Goal: Information Seeking & Learning: Learn about a topic

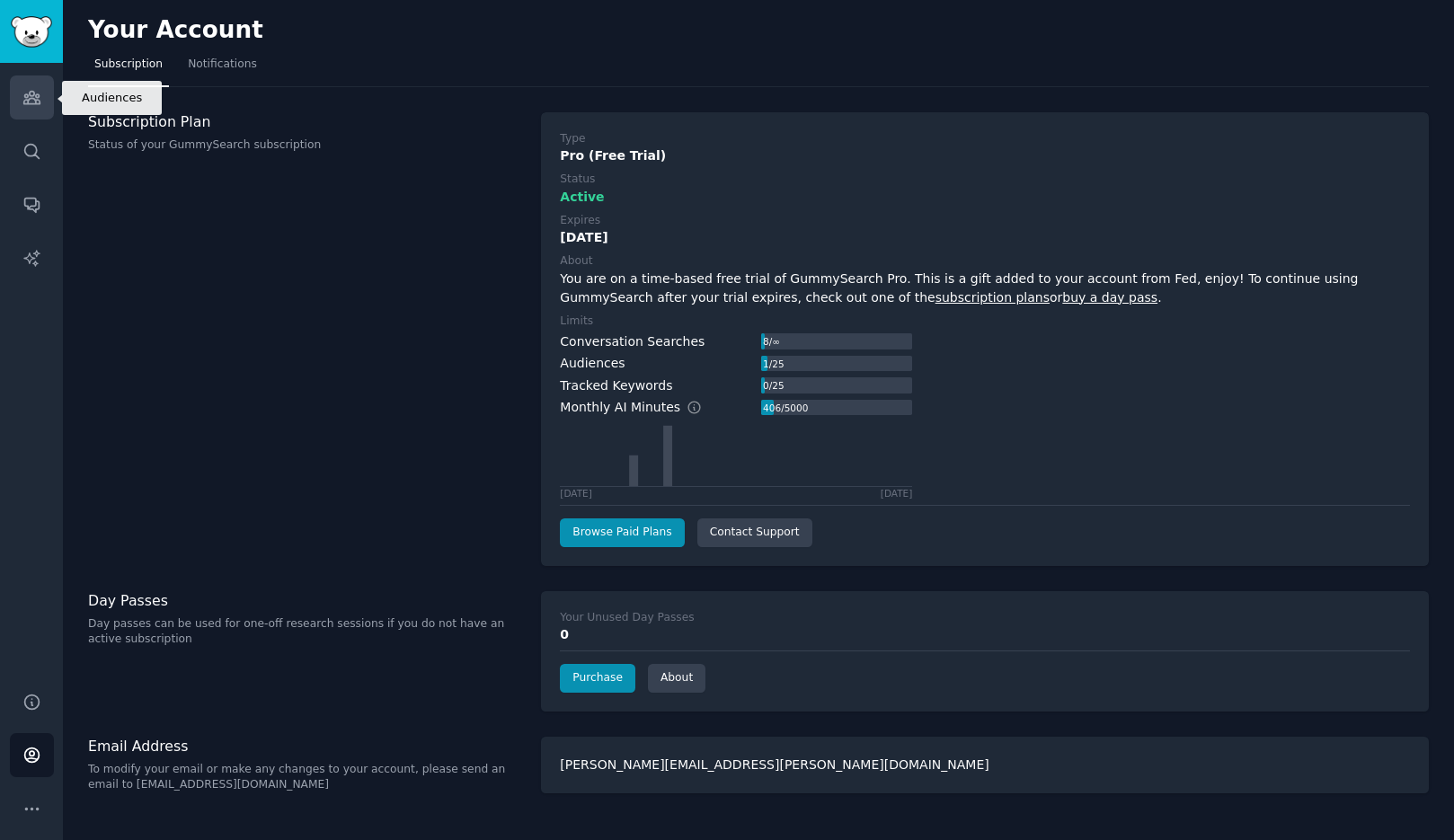
click at [46, 96] on link "Audiences" at bounding box center [32, 97] width 44 height 44
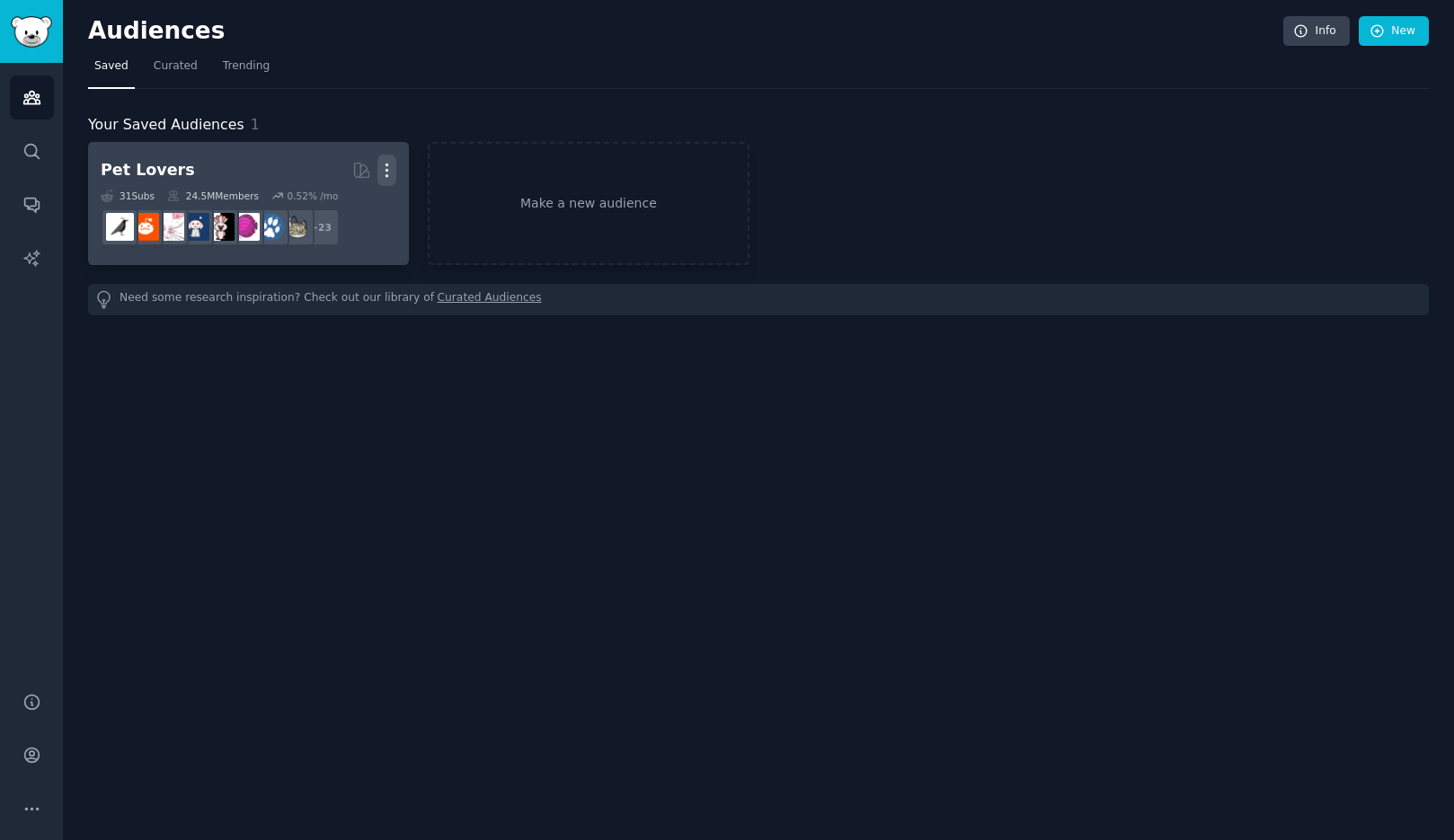
click at [390, 169] on icon "button" at bounding box center [387, 170] width 19 height 19
click at [334, 212] on p "Delete" at bounding box center [337, 207] width 41 height 19
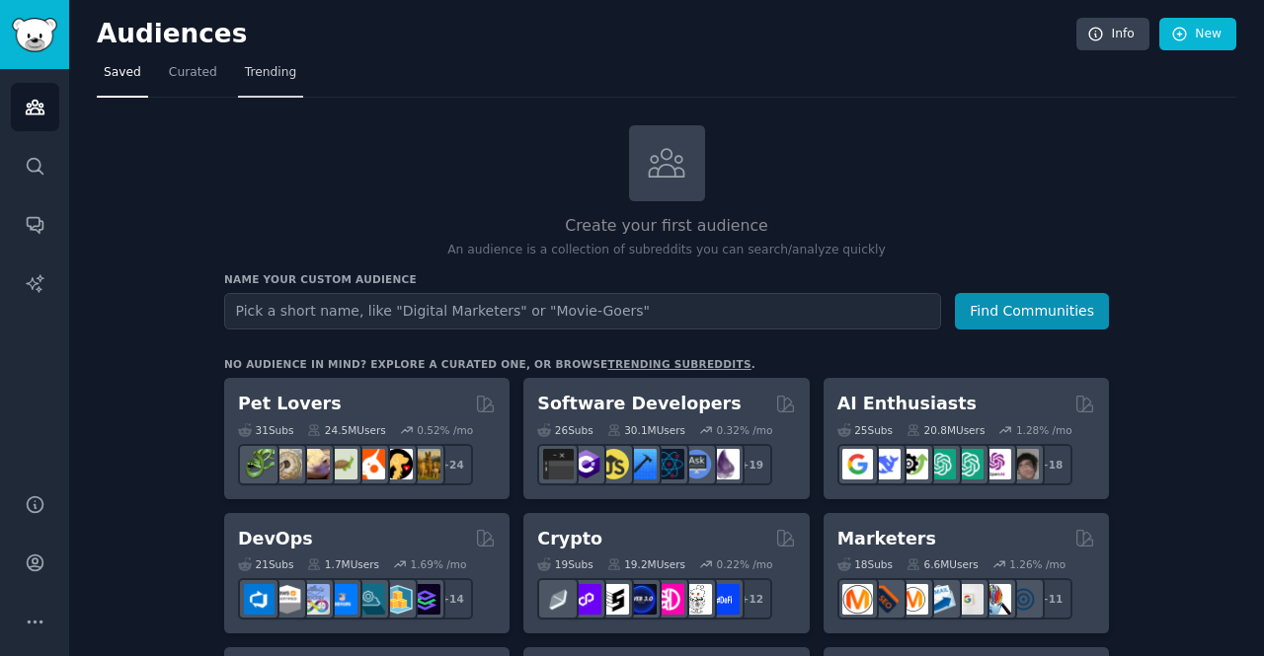
click at [249, 81] on link "Trending" at bounding box center [270, 77] width 65 height 40
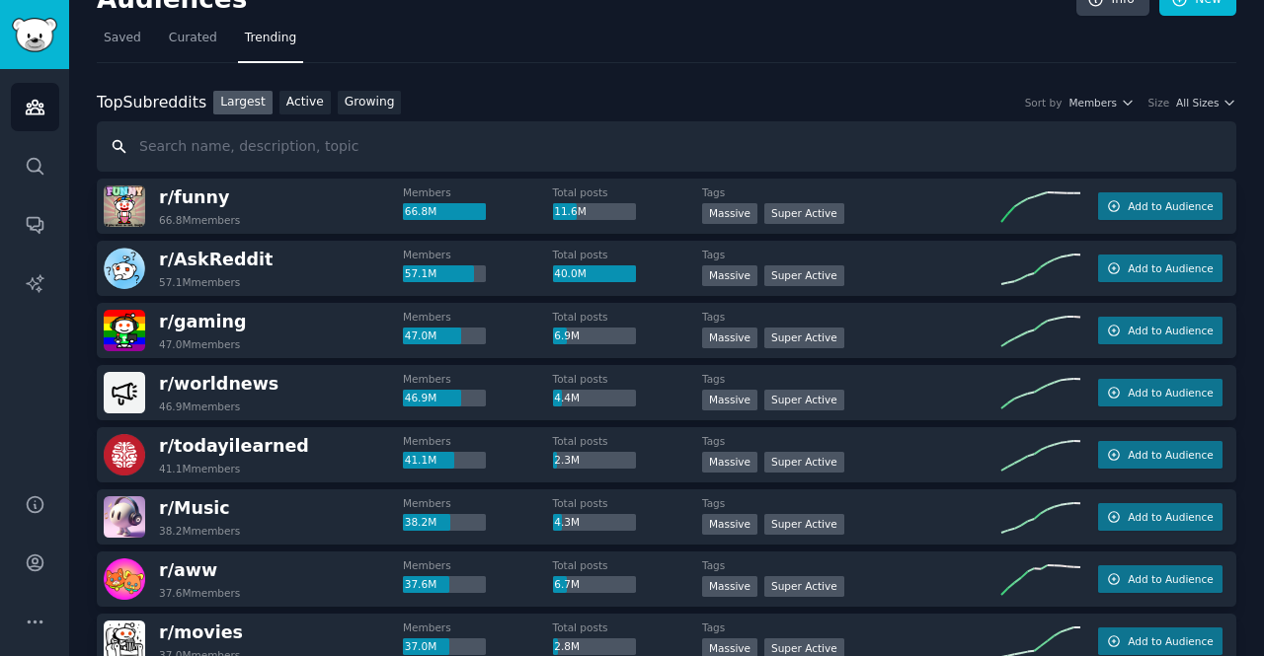
scroll to position [23, 0]
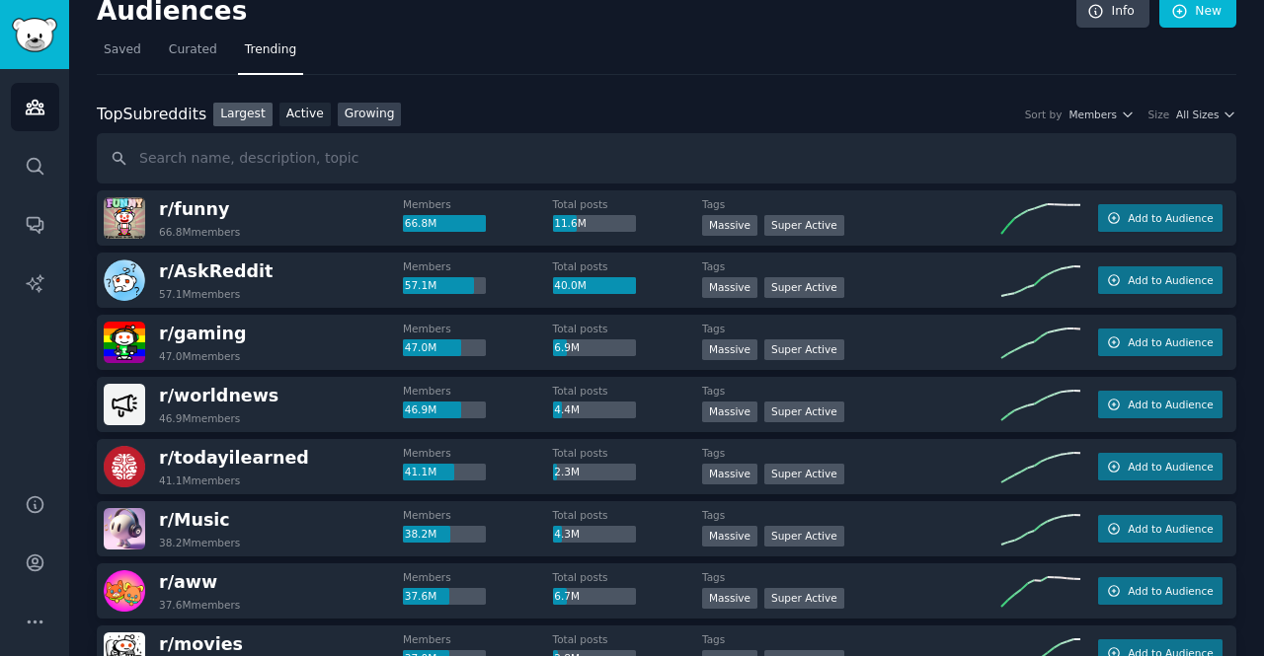
click at [358, 117] on link "Growing" at bounding box center [370, 115] width 64 height 25
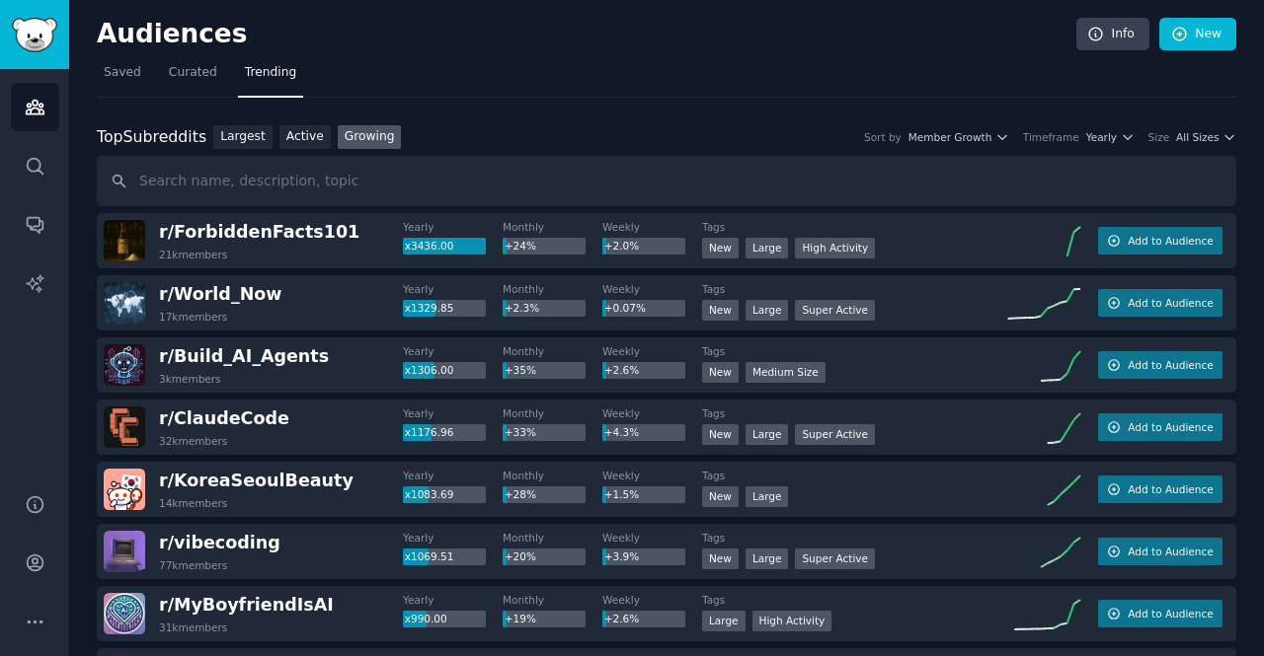
click at [182, 75] on span "Curated" at bounding box center [193, 73] width 48 height 18
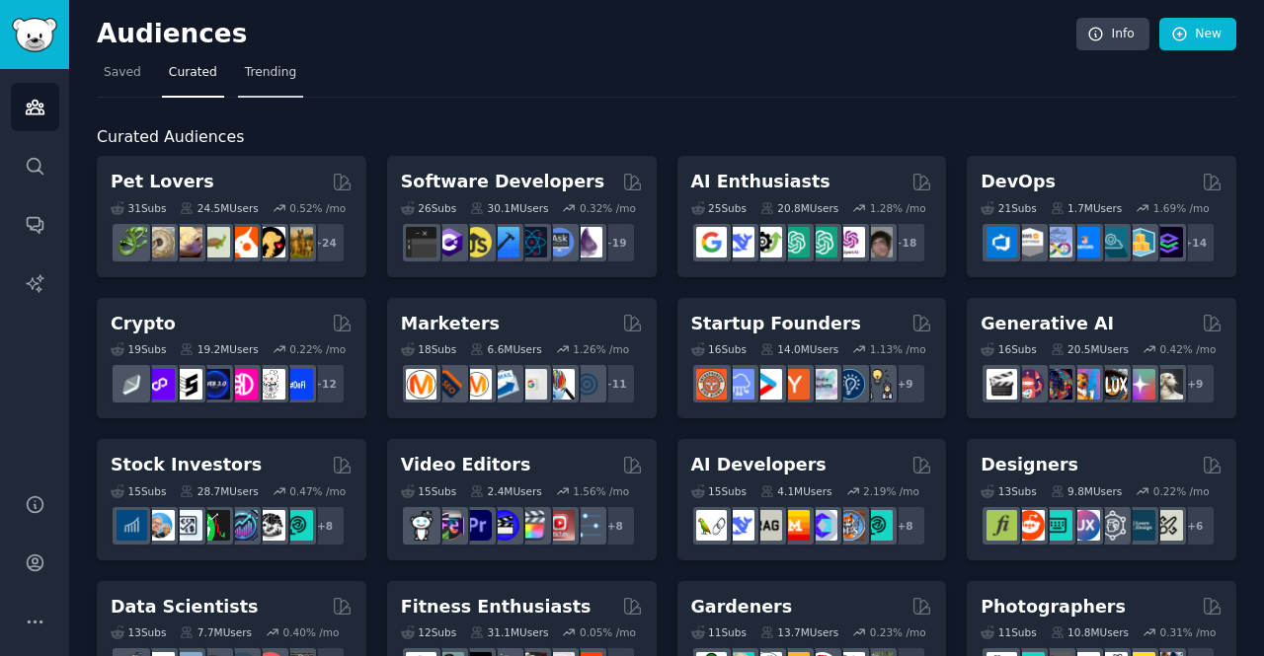
click at [268, 87] on link "Trending" at bounding box center [270, 77] width 65 height 40
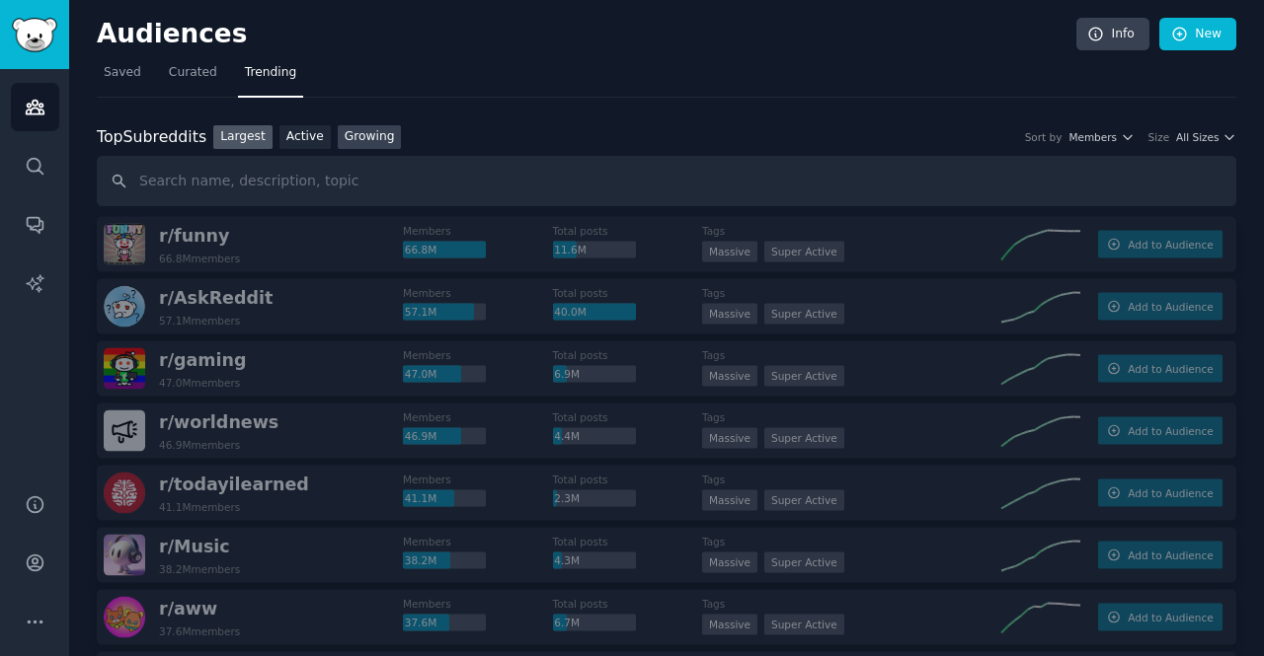
click at [366, 134] on link "Growing" at bounding box center [370, 137] width 64 height 25
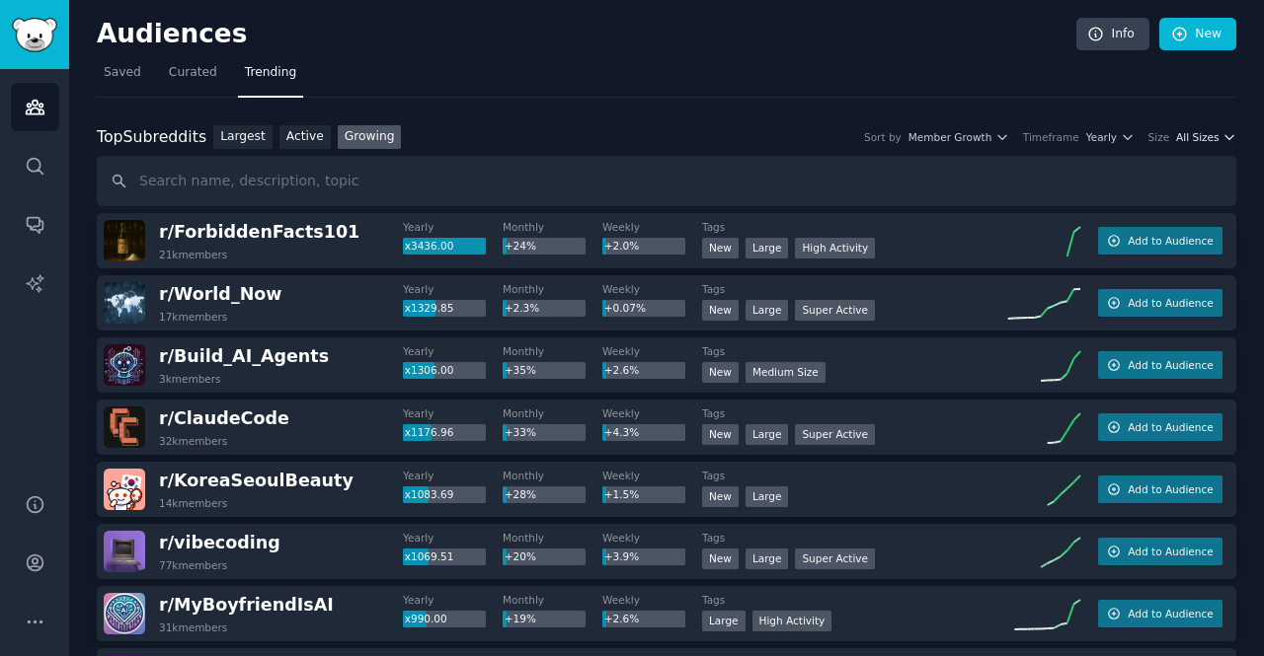
click at [1198, 137] on span "All Sizes" at bounding box center [1197, 137] width 42 height 14
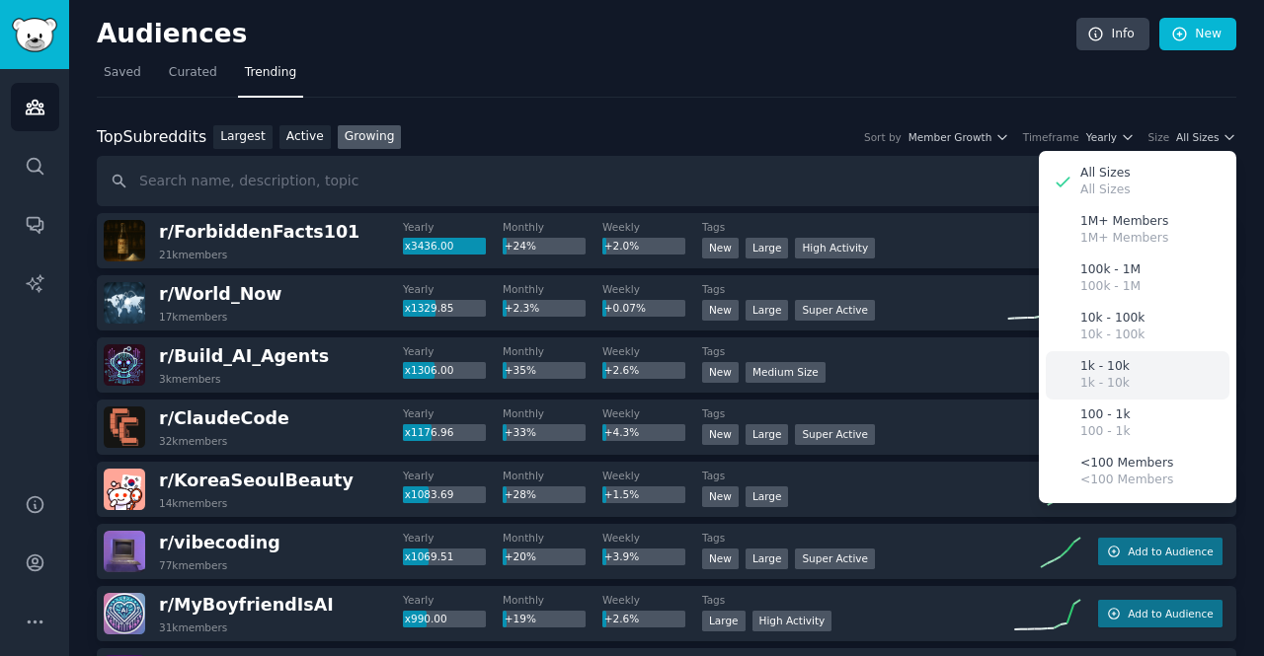
click at [1128, 371] on div "1k - 10k 1k - 10k" at bounding box center [1137, 375] width 184 height 48
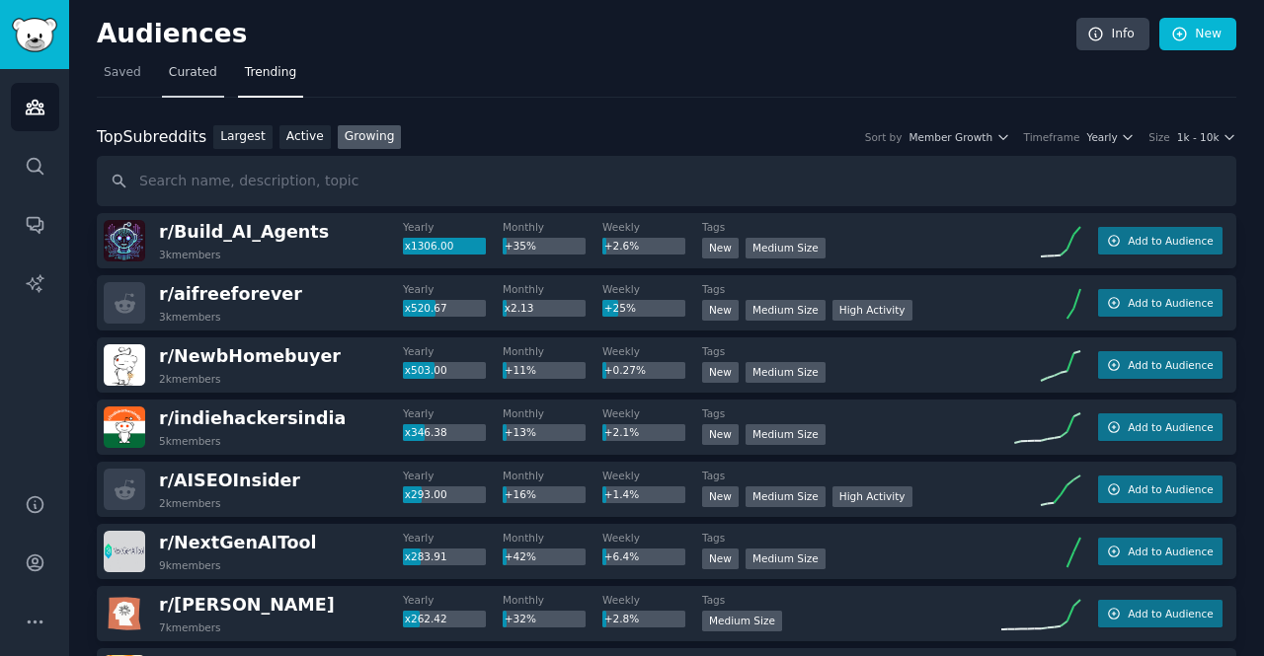
click at [198, 70] on span "Curated" at bounding box center [193, 73] width 48 height 18
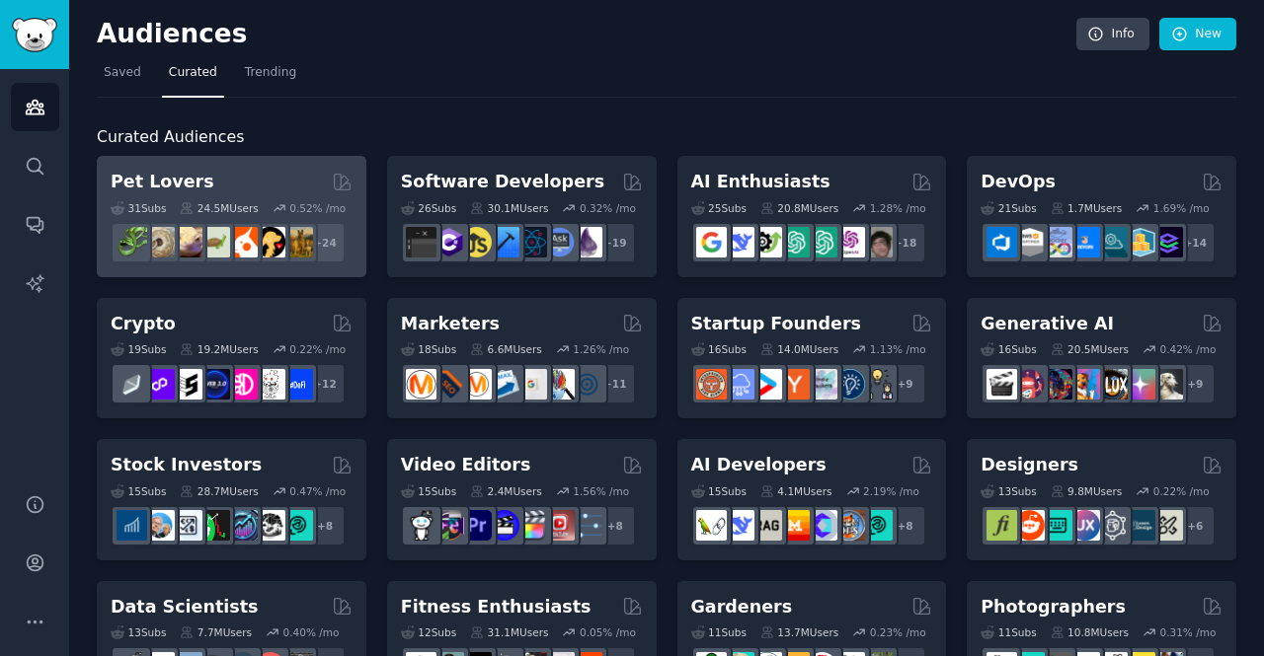
click at [166, 180] on h2 "Pet Lovers" at bounding box center [163, 182] width 104 height 25
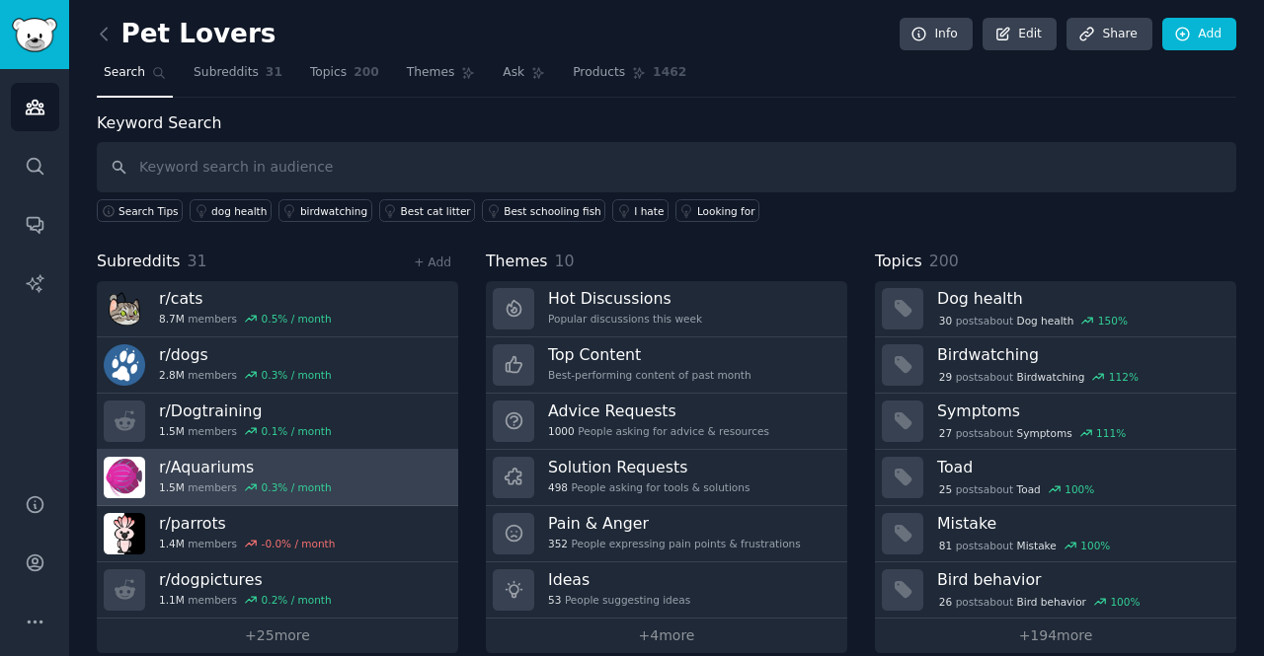
scroll to position [24, 0]
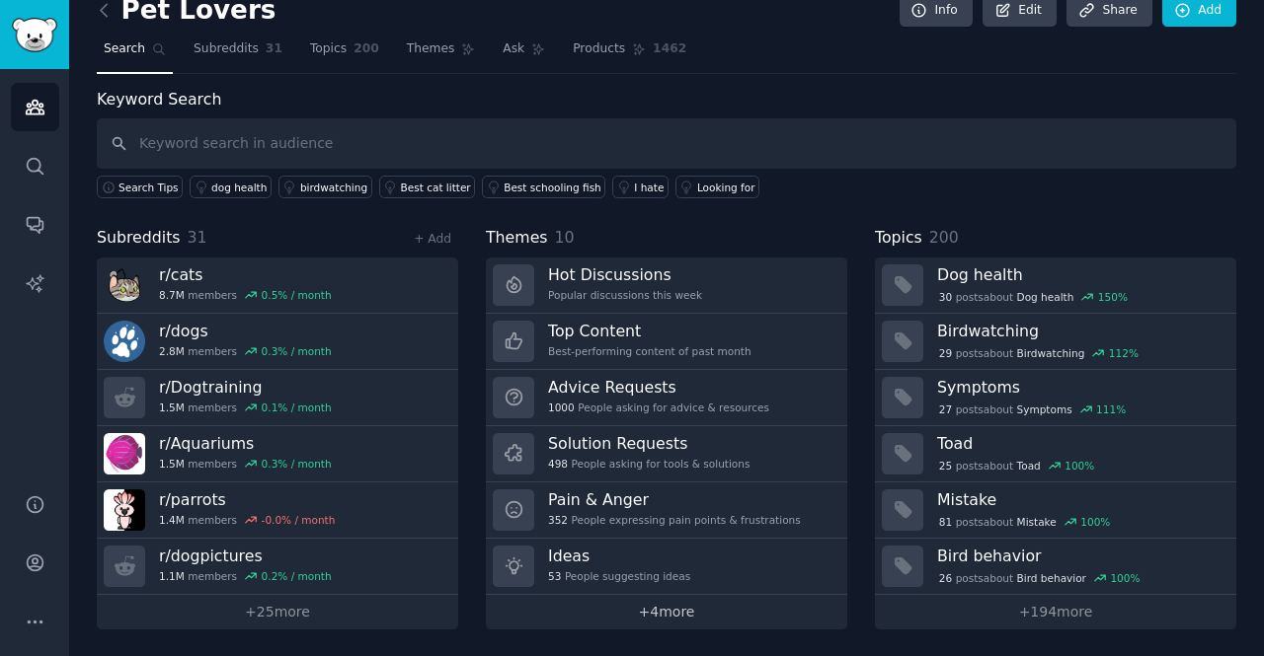
click at [695, 607] on link "+ 4 more" at bounding box center [666, 612] width 361 height 35
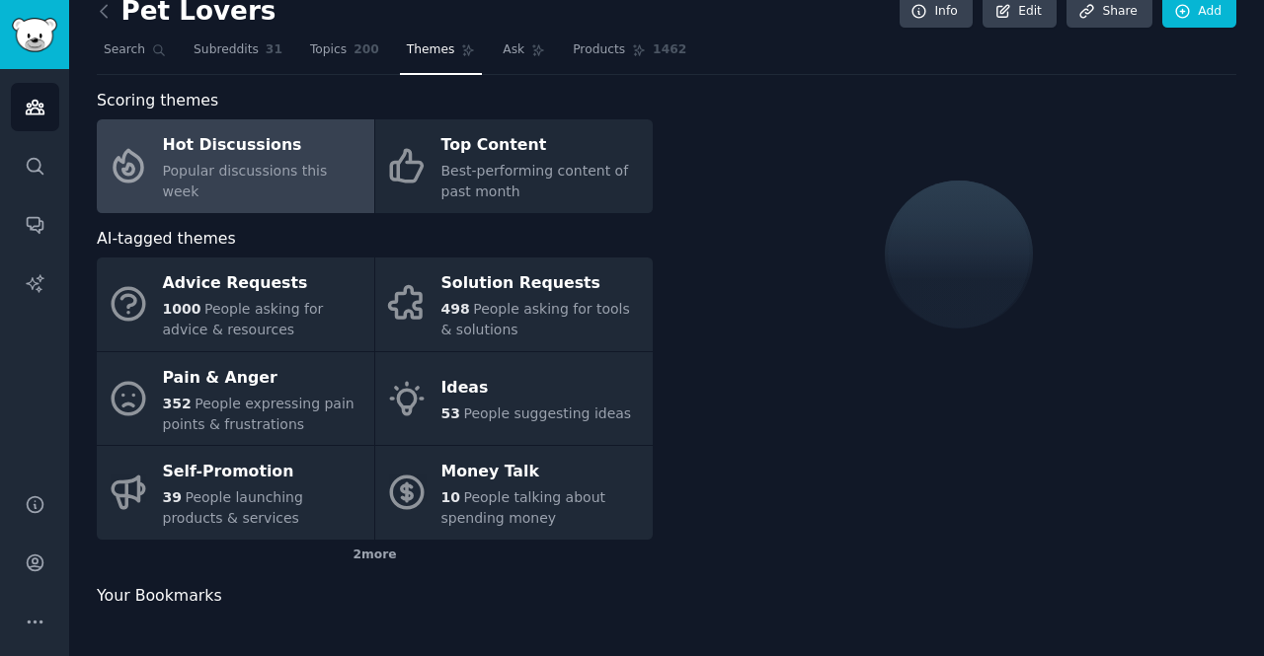
scroll to position [24, 0]
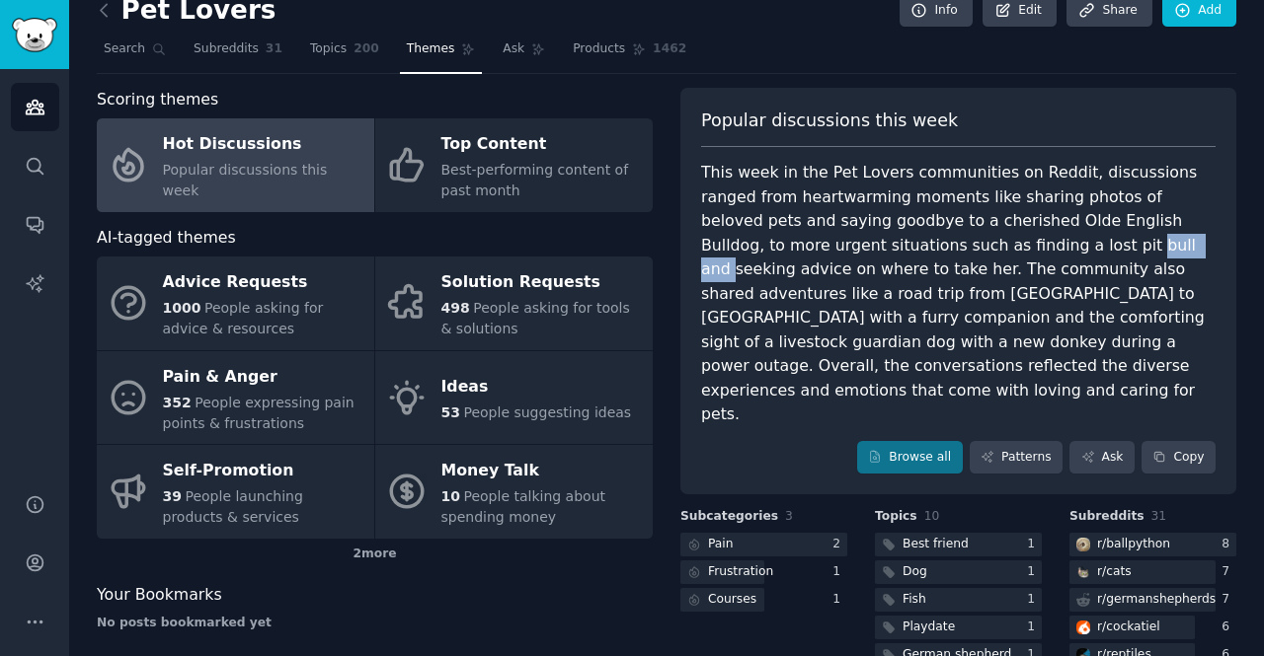
drag, startPoint x: 999, startPoint y: 236, endPoint x: 943, endPoint y: 244, distance: 56.8
click at [943, 244] on div "This week in the Pet Lovers communities on Reddit, discussions ranged from hear…" at bounding box center [958, 294] width 514 height 267
click at [1027, 441] on link "Patterns" at bounding box center [1015, 458] width 93 height 34
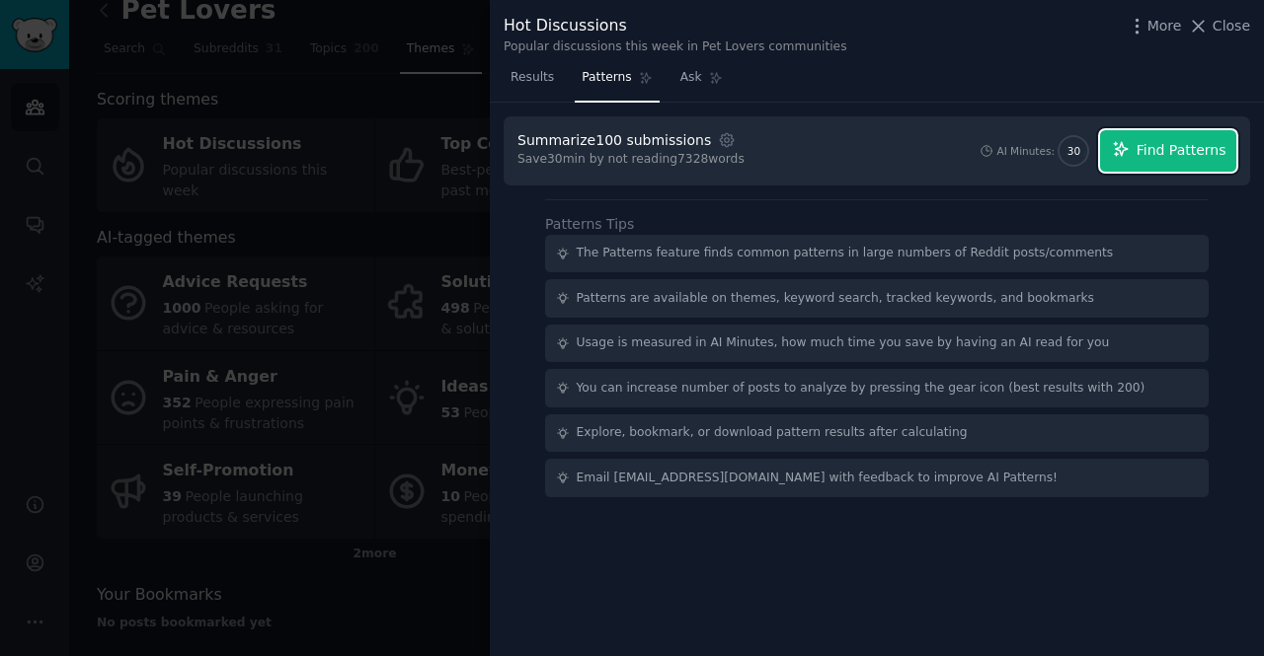
click at [1193, 150] on span "Find Patterns" at bounding box center [1181, 150] width 90 height 21
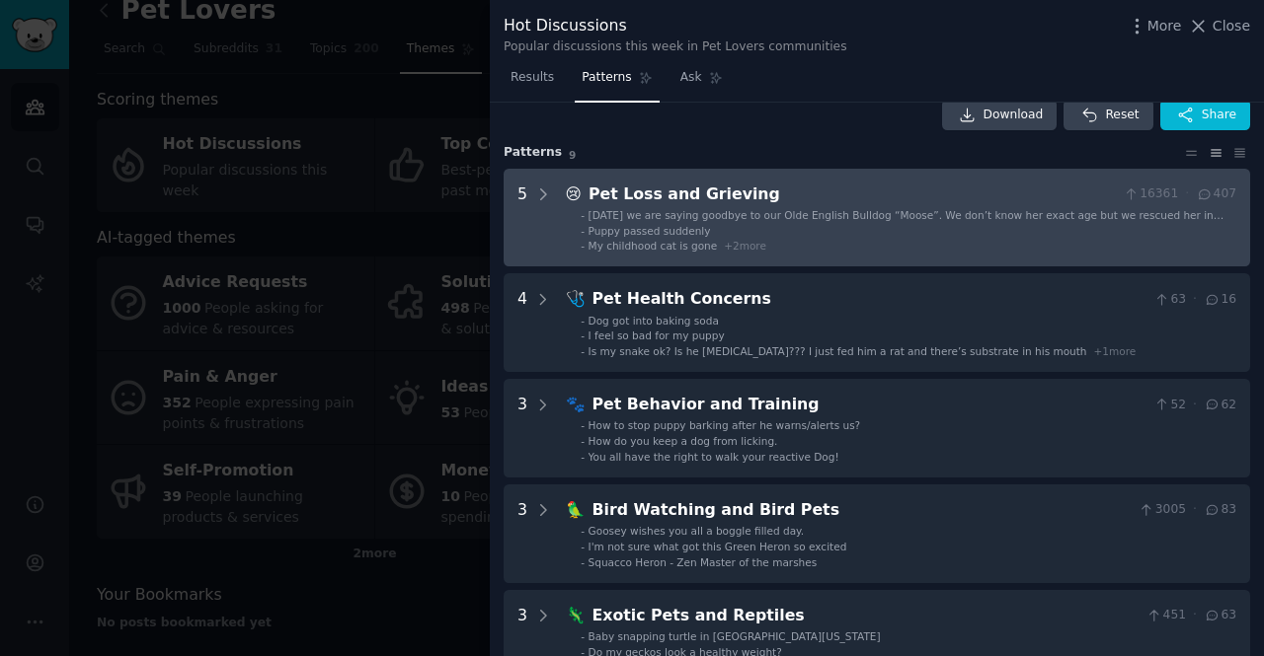
scroll to position [26, 0]
click at [726, 214] on span "[DATE] we are saying goodbye to our Olde English Bulldog “Moose”. We don’t know…" at bounding box center [906, 220] width 636 height 26
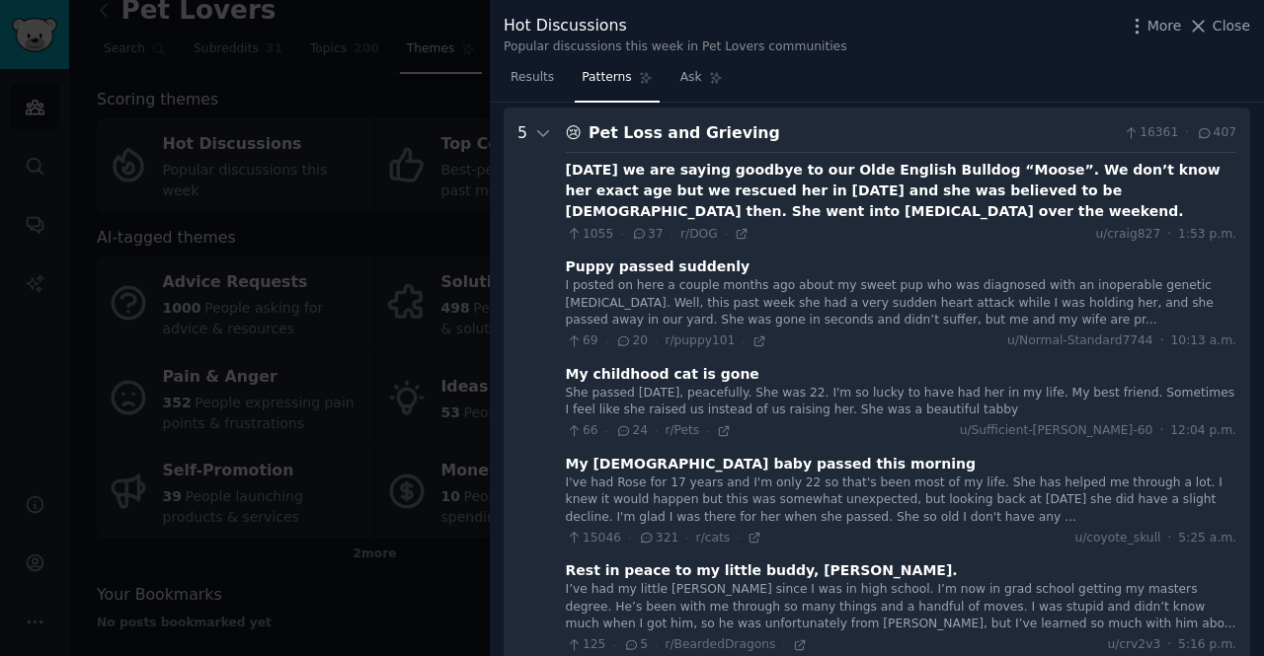
scroll to position [90, 0]
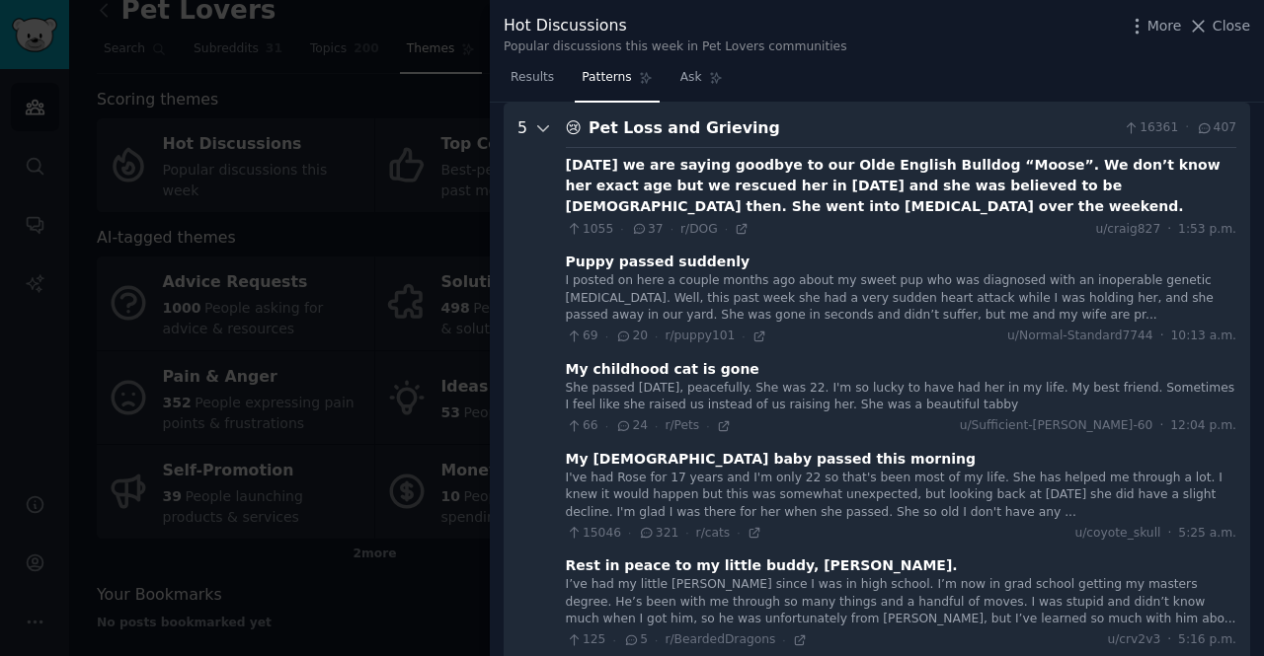
click at [543, 132] on icon at bounding box center [543, 128] width 18 height 18
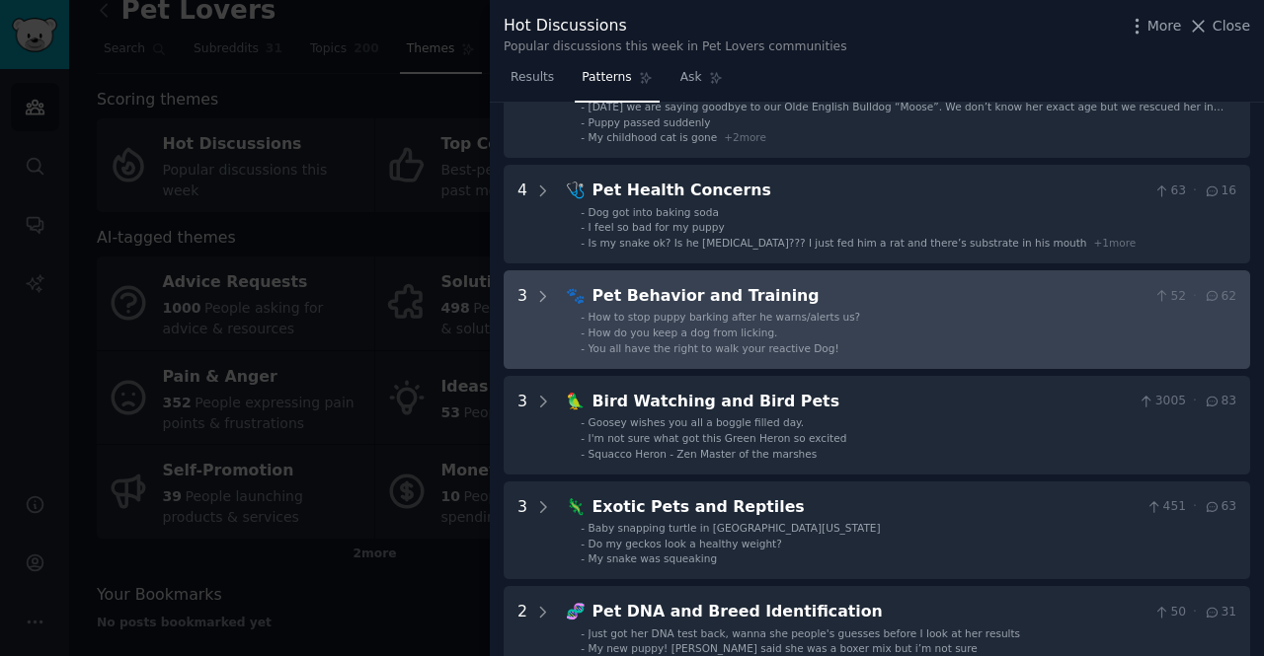
scroll to position [133, 0]
click at [547, 294] on icon at bounding box center [543, 296] width 18 height 18
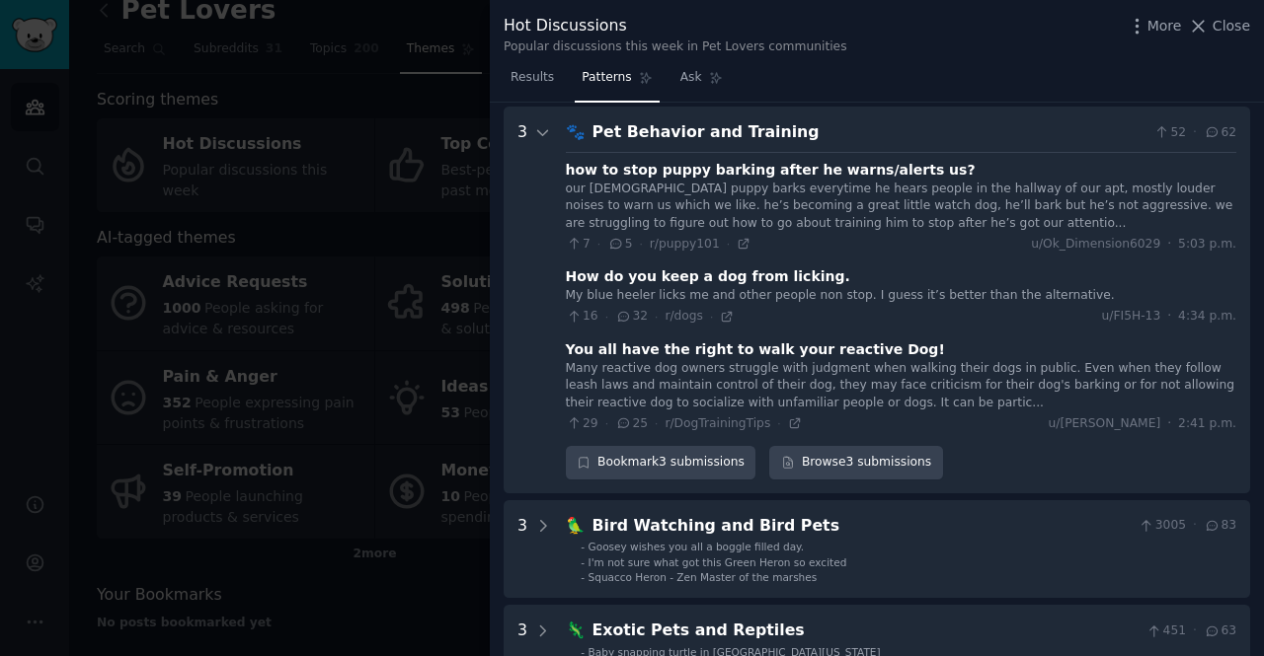
scroll to position [300, 0]
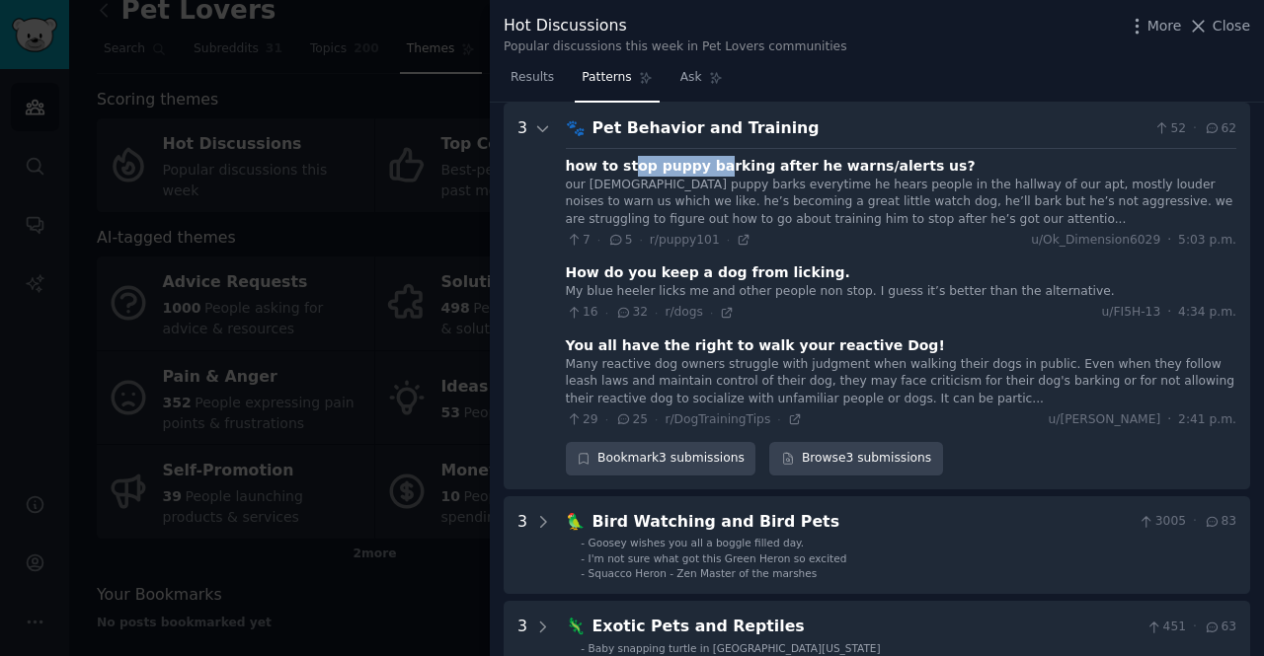
drag, startPoint x: 620, startPoint y: 173, endPoint x: 701, endPoint y: 169, distance: 81.0
click at [701, 169] on div "how to stop puppy barking after he warns/alerts us?" at bounding box center [771, 166] width 410 height 21
drag, startPoint x: 696, startPoint y: 271, endPoint x: 780, endPoint y: 271, distance: 83.9
click at [780, 271] on div "How do you keep a dog from licking." at bounding box center [708, 273] width 284 height 21
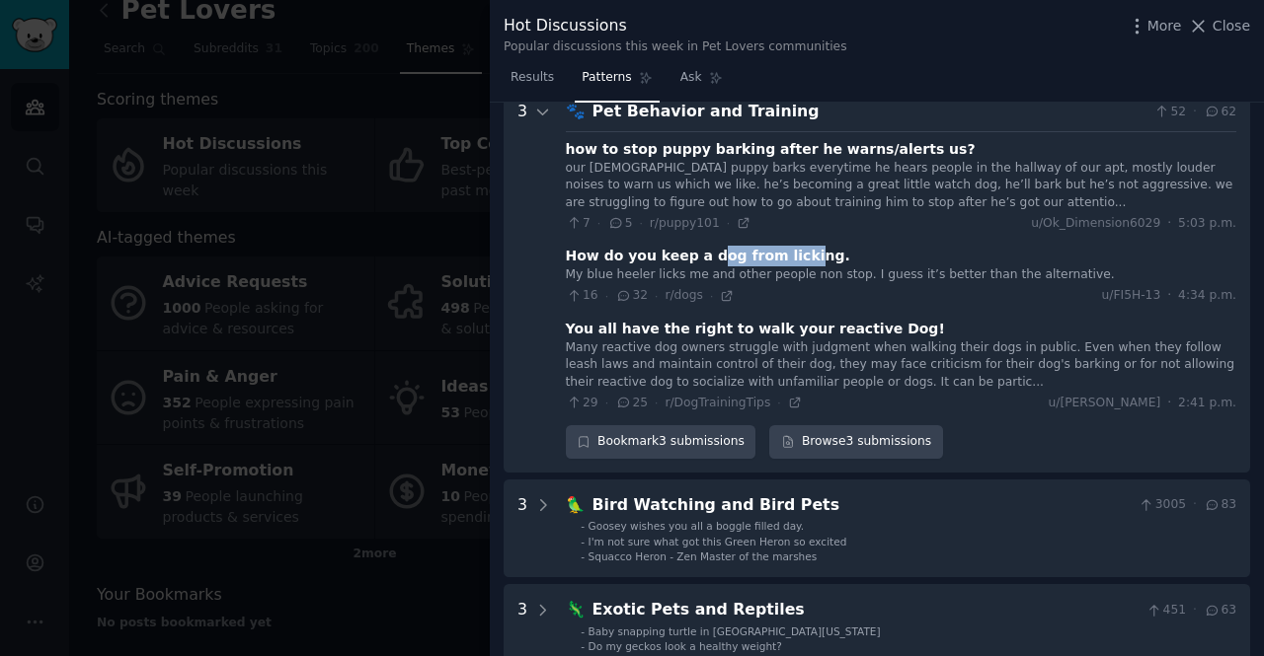
scroll to position [235, 0]
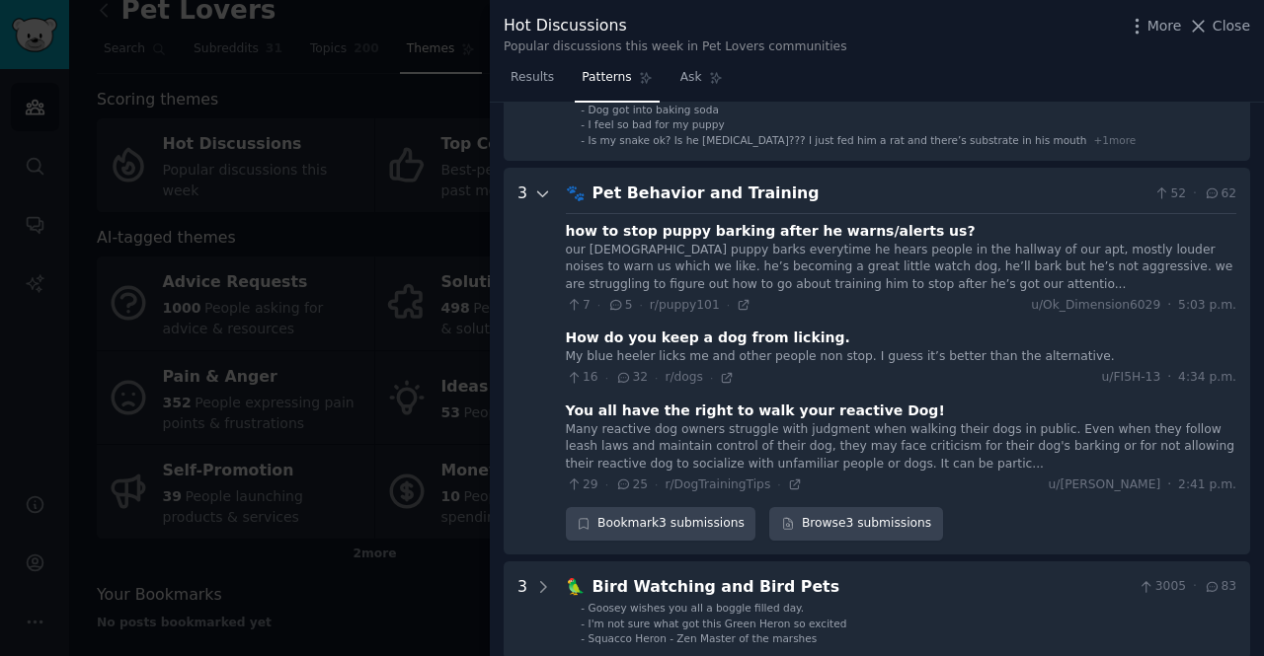
click at [543, 198] on icon at bounding box center [543, 195] width 18 height 18
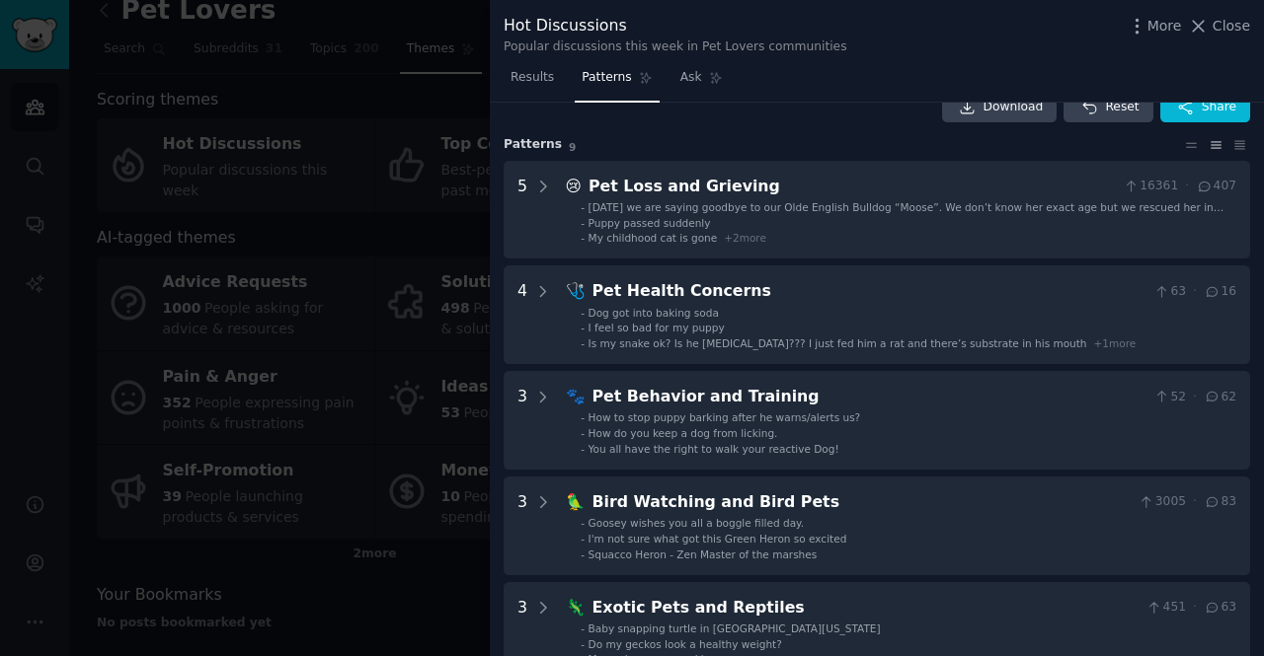
scroll to position [33, 0]
click at [1232, 28] on span "Close" at bounding box center [1231, 26] width 38 height 21
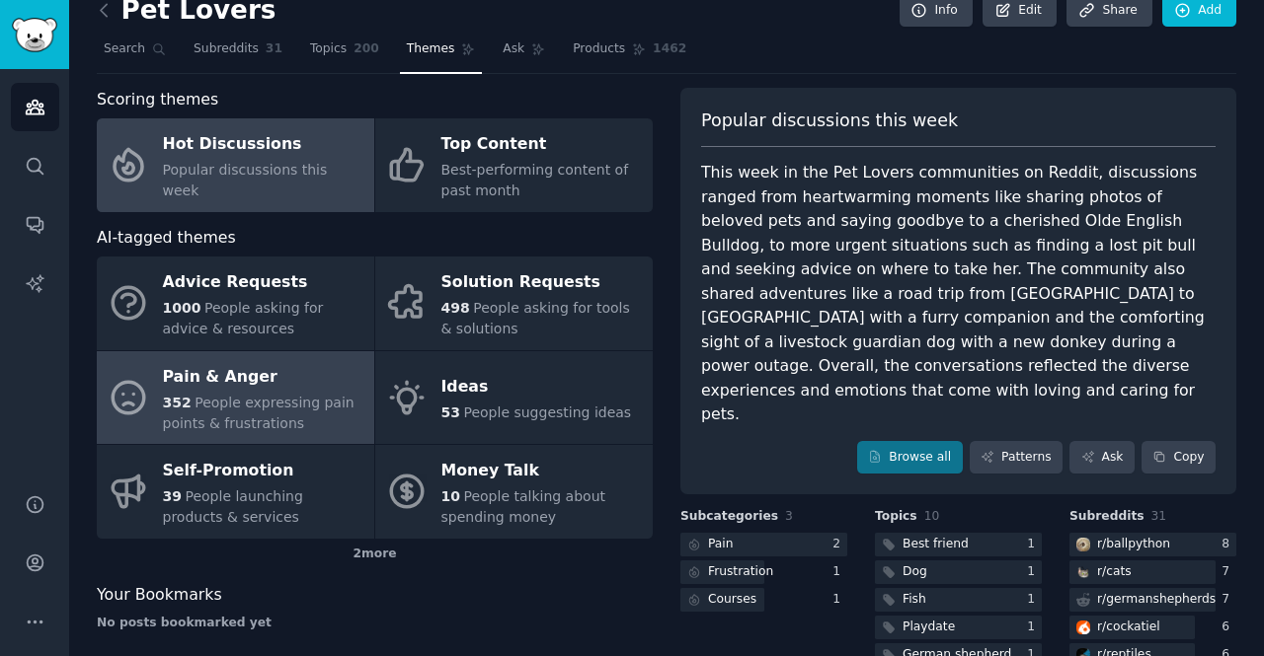
click at [257, 380] on div "Pain & Anger" at bounding box center [263, 377] width 201 height 32
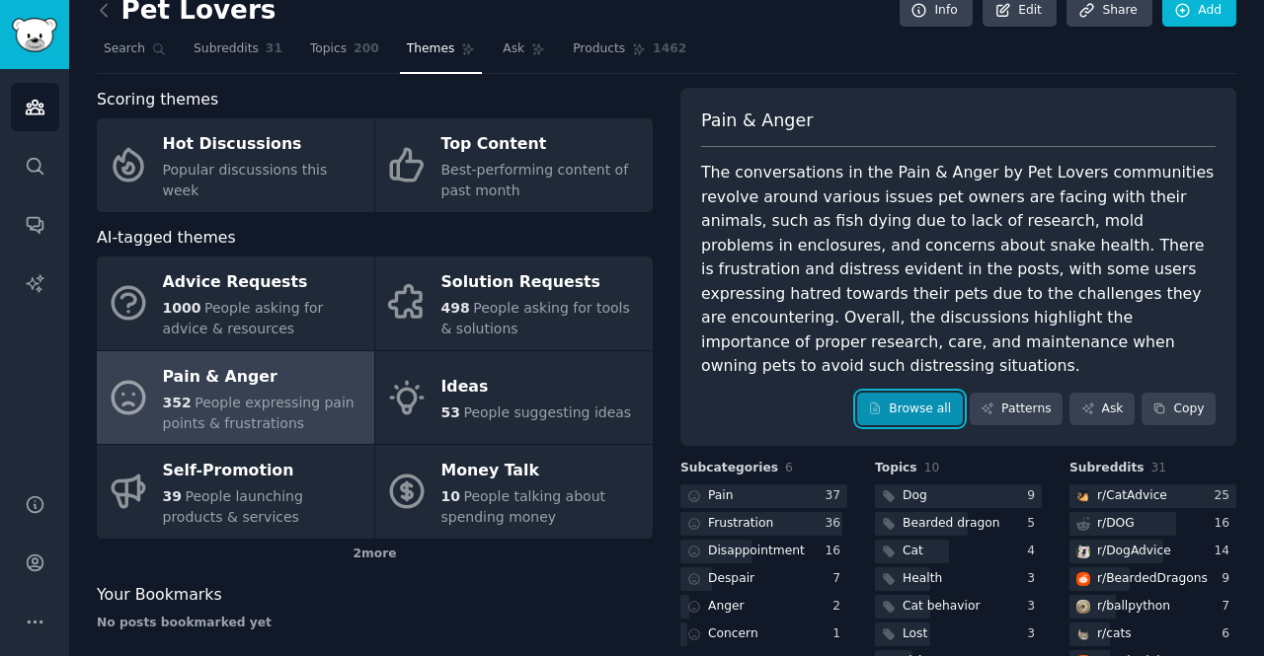
click at [941, 393] on link "Browse all" at bounding box center [910, 410] width 106 height 34
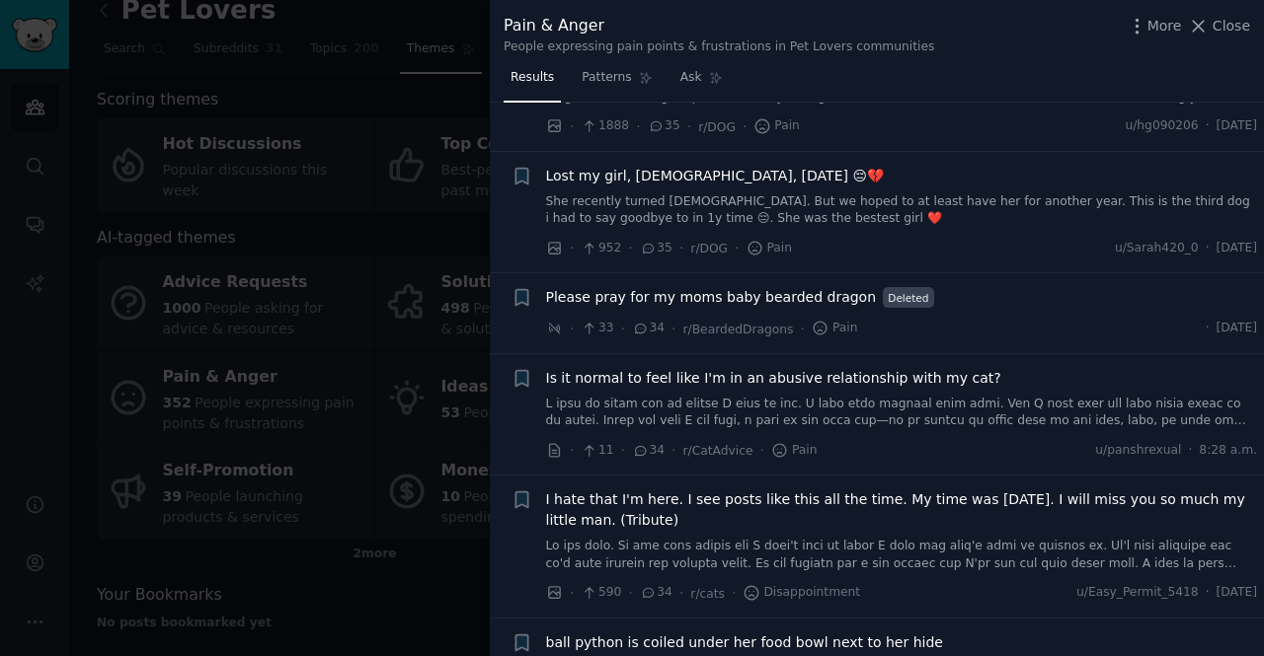
scroll to position [1966, 0]
click at [609, 81] on span "Patterns" at bounding box center [605, 78] width 49 height 18
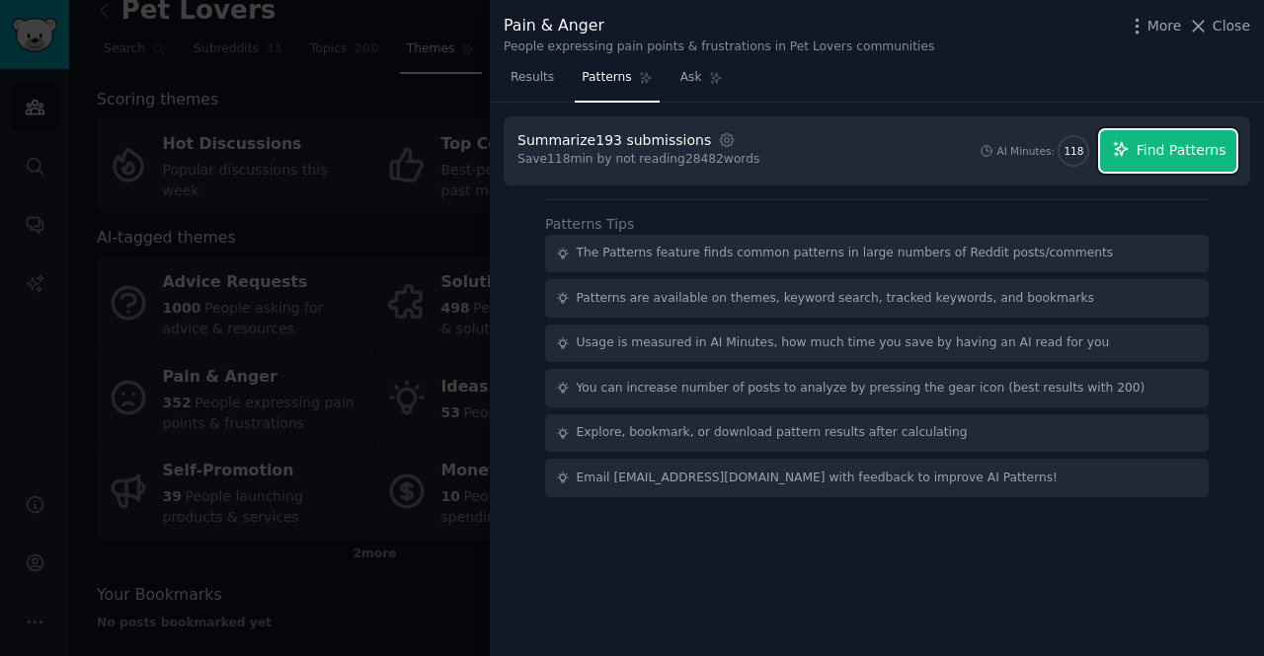
click at [1198, 148] on span "Find Patterns" at bounding box center [1181, 150] width 90 height 21
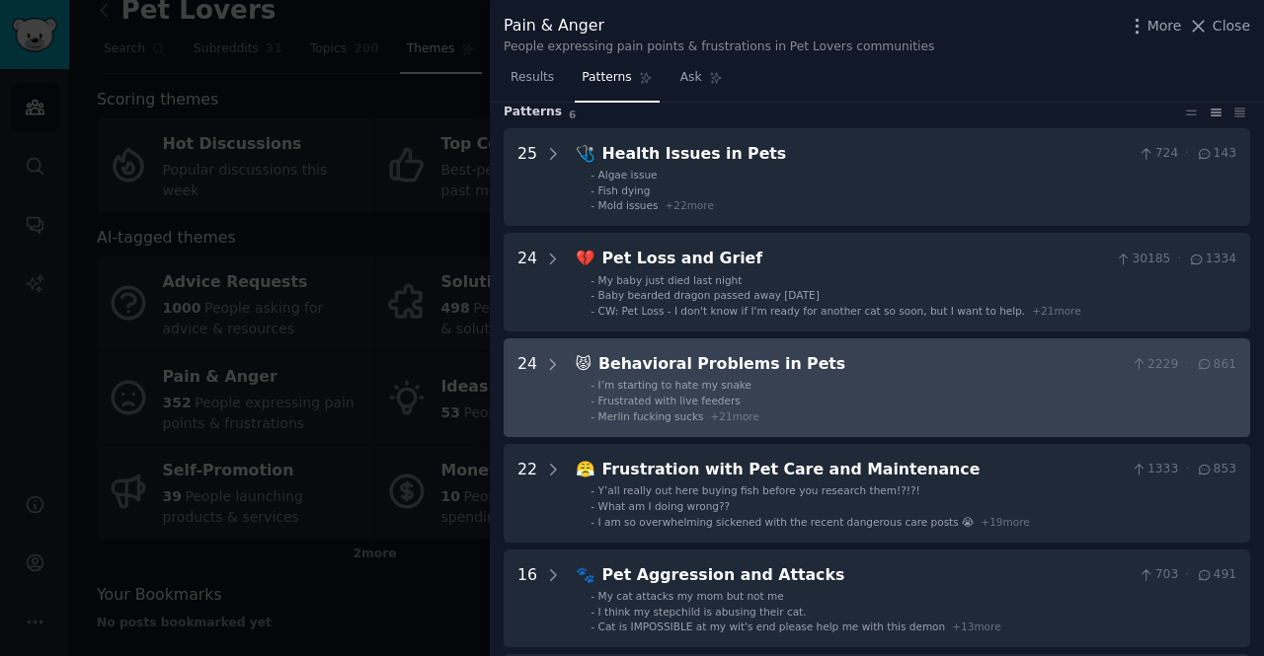
scroll to position [67, 0]
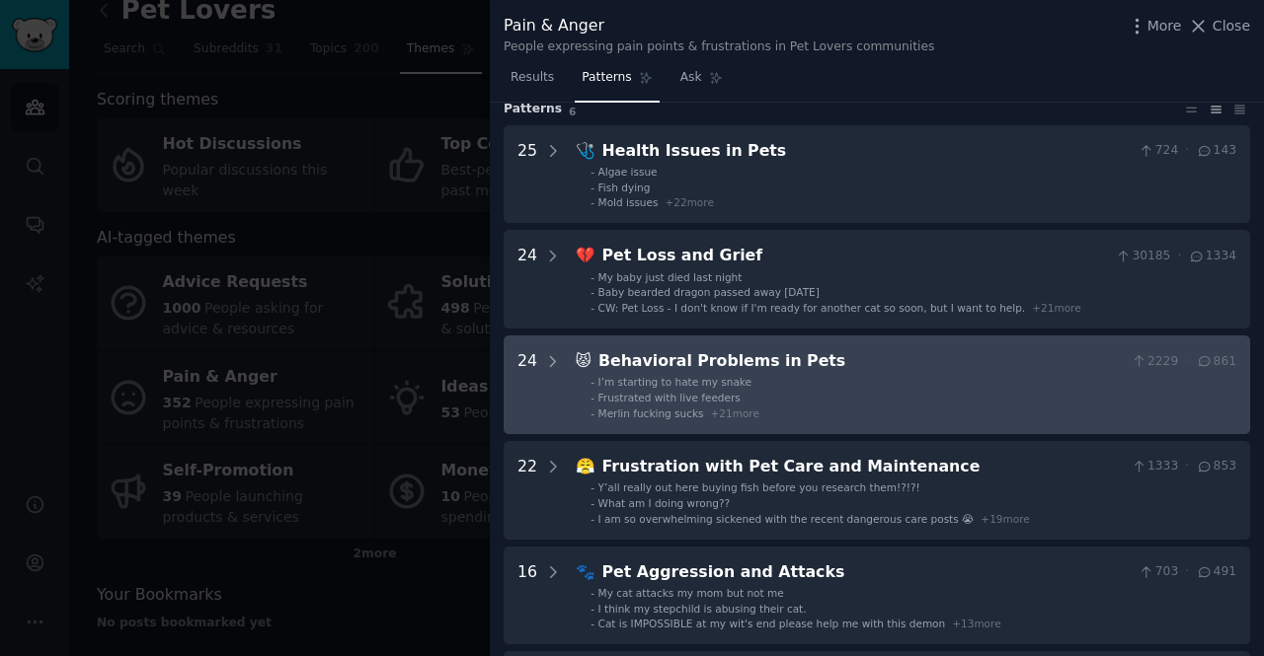
click at [694, 388] on span "I’m starting to hate my snake" at bounding box center [674, 382] width 153 height 12
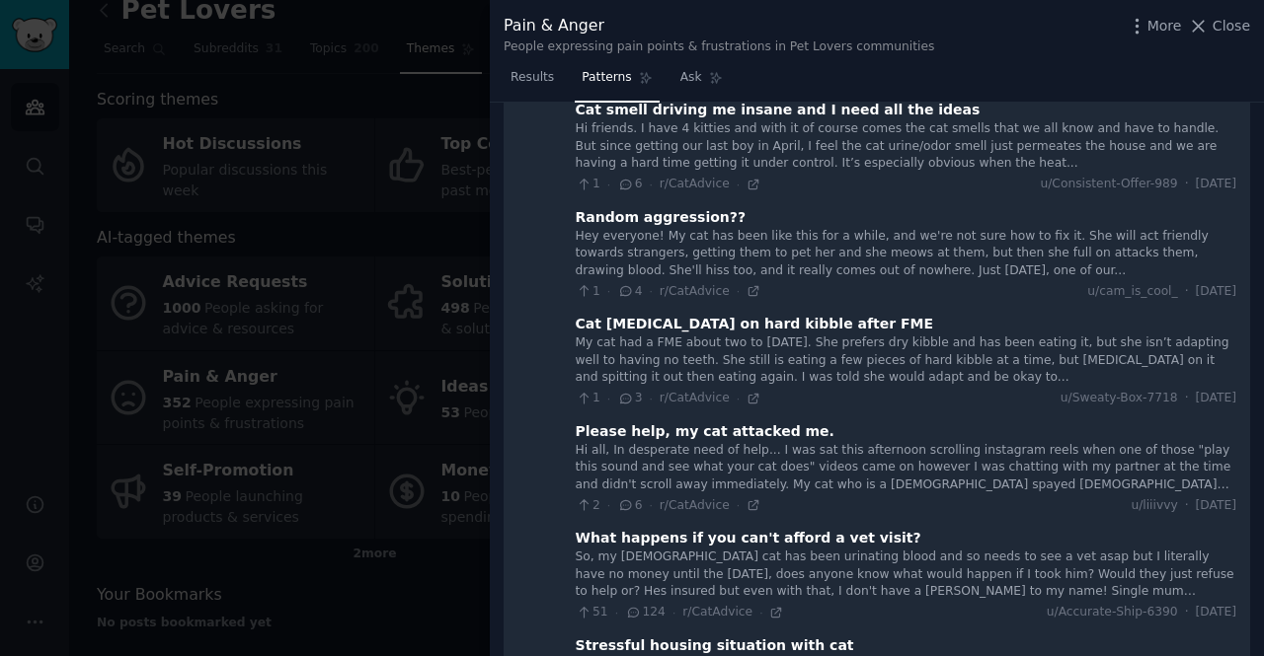
scroll to position [1527, 0]
